Goal: Task Accomplishment & Management: Complete application form

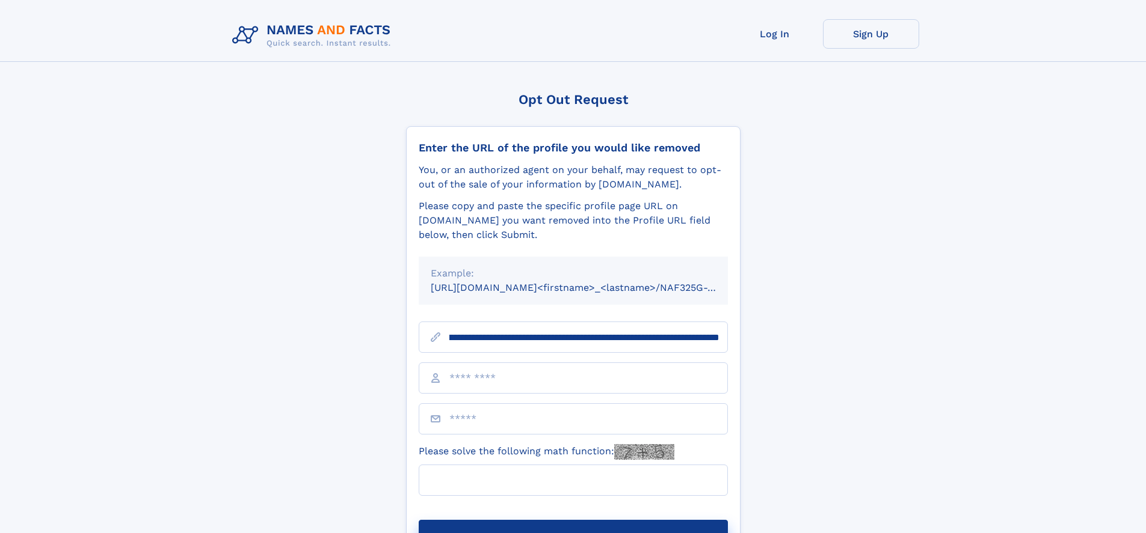
scroll to position [0, 154]
type input "**********"
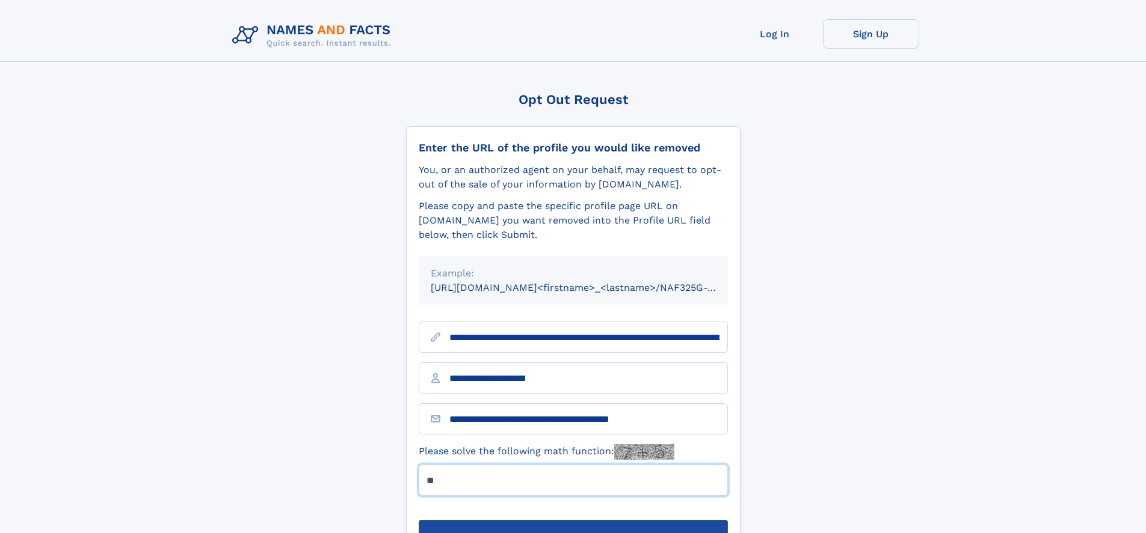
type input "**"
click at [573, 520] on button "Submit Opt Out Request" at bounding box center [573, 539] width 309 height 38
